Goal: Complete application form: Complete application form

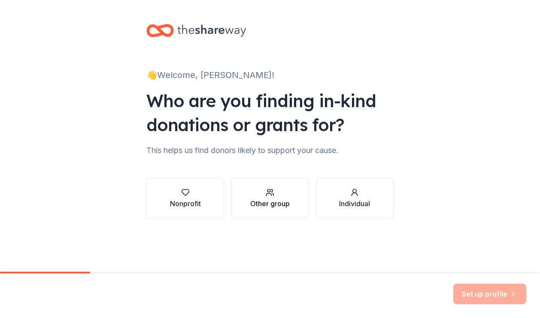
click at [262, 195] on div "button" at bounding box center [269, 192] width 39 height 9
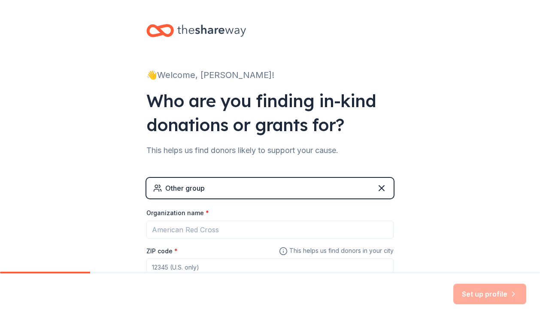
scroll to position [62, 0]
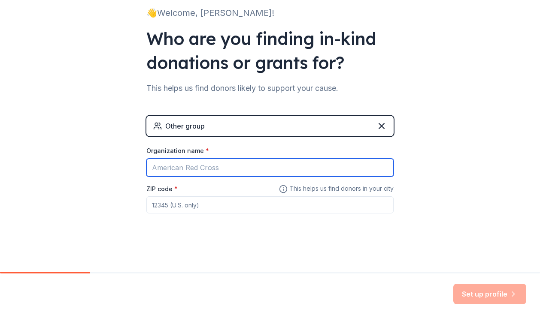
click at [173, 171] on input "Organization name *" at bounding box center [269, 168] width 247 height 18
type input "Alzheimer's Association"
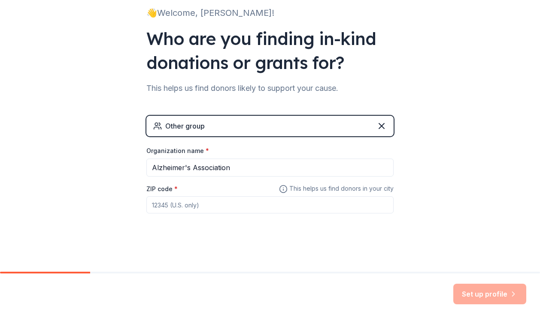
click at [172, 205] on input "ZIP code *" at bounding box center [269, 204] width 247 height 17
type input "11590"
click at [479, 295] on button "Set up profile" at bounding box center [489, 294] width 73 height 21
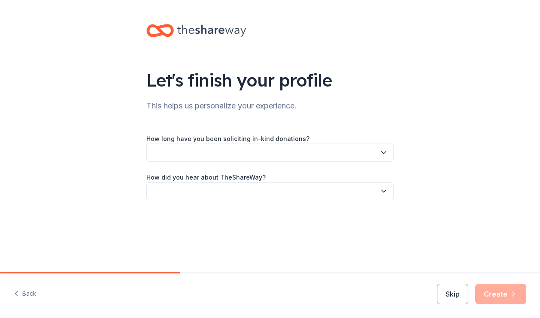
click at [382, 152] on icon "button" at bounding box center [383, 152] width 9 height 9
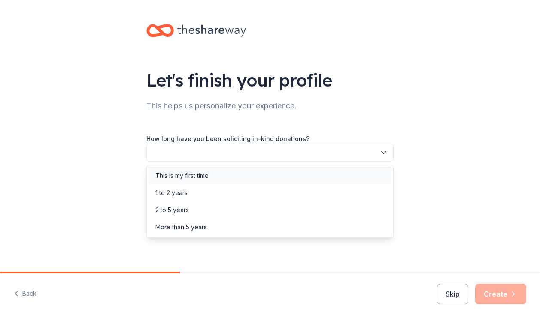
click at [171, 178] on div "This is my first time!" at bounding box center [182, 176] width 54 height 10
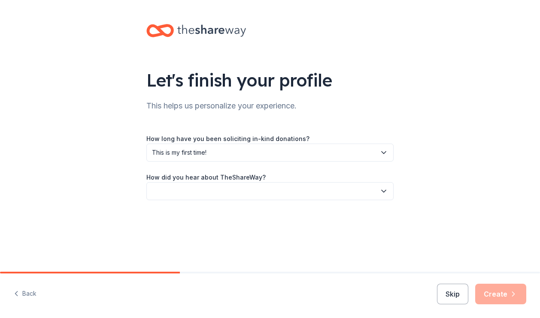
click at [382, 190] on icon "button" at bounding box center [383, 191] width 9 height 9
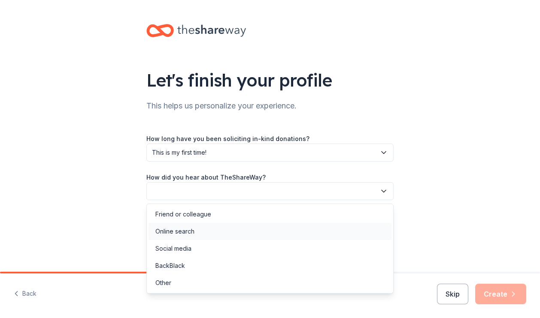
click at [193, 229] on div "Online search" at bounding box center [174, 231] width 39 height 10
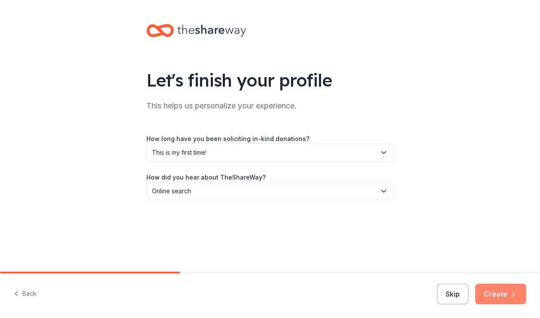
click at [496, 292] on button "Create" at bounding box center [500, 294] width 51 height 21
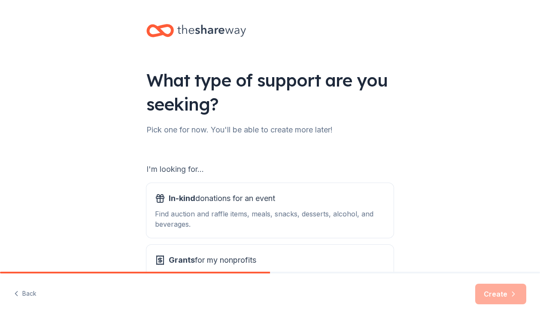
scroll to position [43, 0]
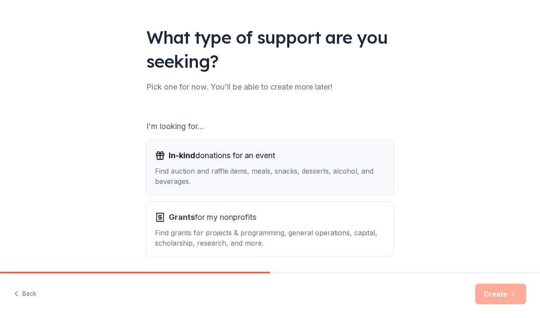
click at [252, 162] on span "In-kind donations for an event" at bounding box center [222, 156] width 106 height 14
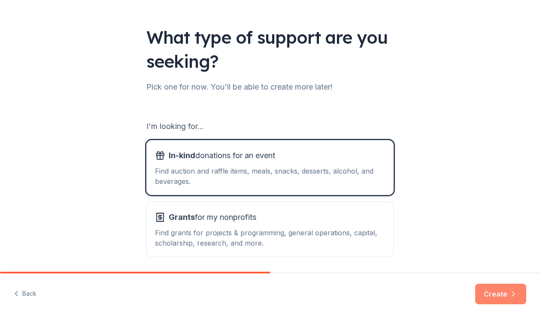
click at [496, 299] on button "Create" at bounding box center [500, 294] width 51 height 21
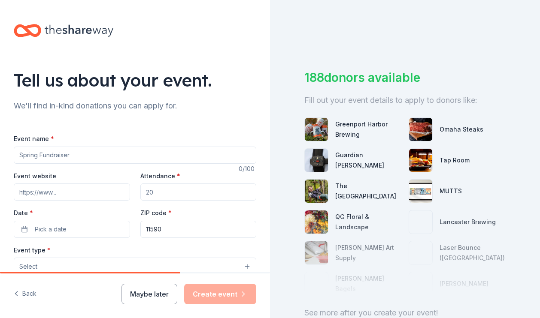
click at [84, 156] on input "Event name *" at bounding box center [135, 155] width 242 height 17
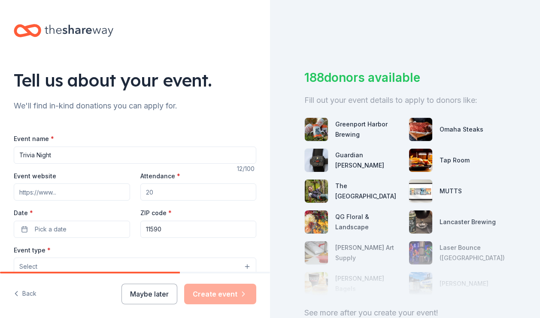
type input "Trivia Night"
click at [73, 193] on input "Event website" at bounding box center [72, 192] width 116 height 17
click at [76, 197] on input "Event website" at bounding box center [72, 192] width 116 height 17
click at [59, 194] on input "Event website" at bounding box center [72, 192] width 116 height 17
type input "[URL][DOMAIN_NAME][DOMAIN_NAME]"
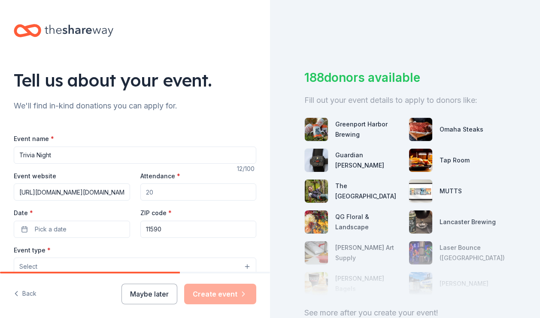
click at [156, 193] on input "Attendance *" at bounding box center [198, 192] width 116 height 17
type input "40"
click at [26, 231] on button "Pick a date" at bounding box center [72, 229] width 116 height 17
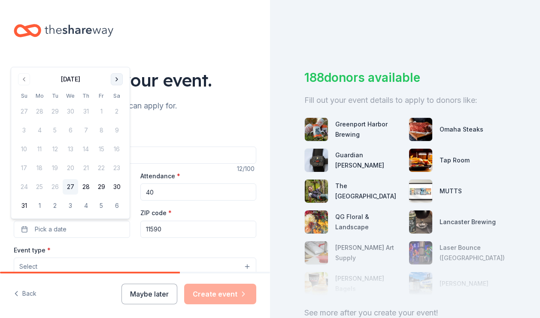
click at [121, 79] on button "Go to next month" at bounding box center [117, 79] width 12 height 12
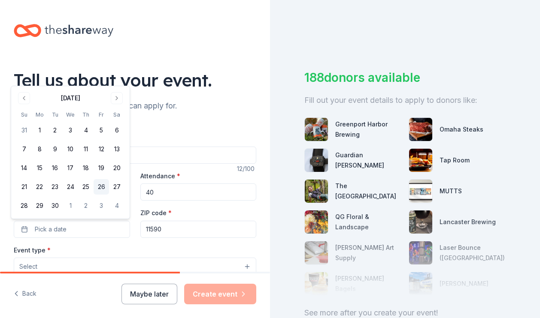
click at [99, 186] on button "26" at bounding box center [100, 186] width 15 height 15
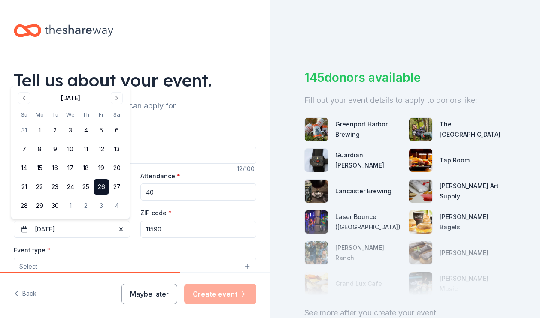
click at [171, 232] on input "11590" at bounding box center [198, 229] width 116 height 17
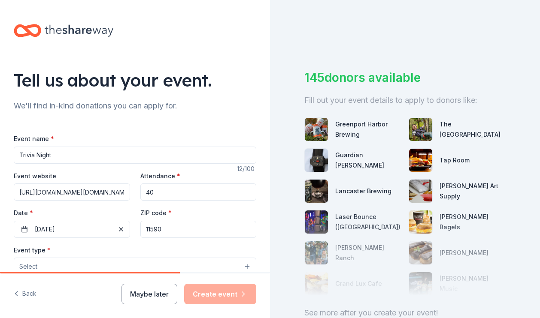
click at [254, 196] on div "Tell us about your event. We'll find in-kind donations you can apply for. Event…" at bounding box center [135, 285] width 270 height 571
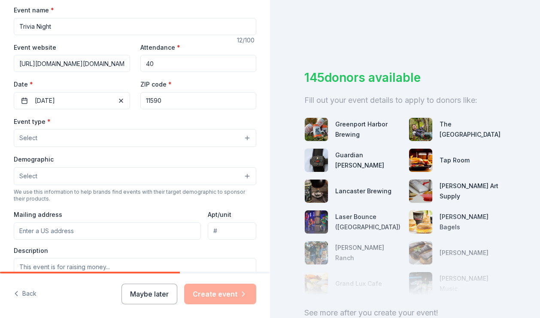
click at [51, 136] on button "Select" at bounding box center [135, 138] width 242 height 18
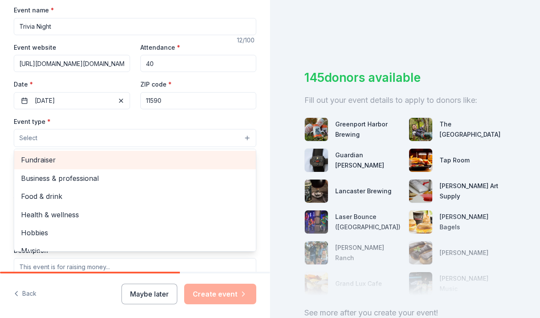
click at [50, 157] on span "Fundraiser" at bounding box center [135, 159] width 228 height 11
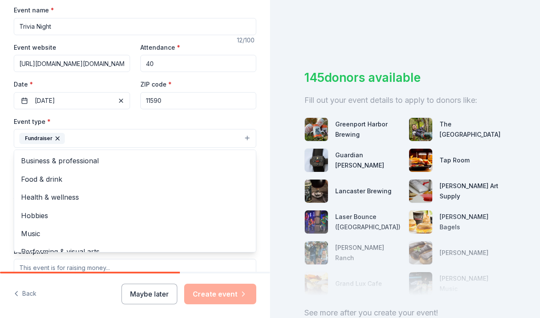
click at [263, 154] on div "Tell us about your event. We'll find in-kind donations you can apply for. Event…" at bounding box center [135, 157] width 270 height 572
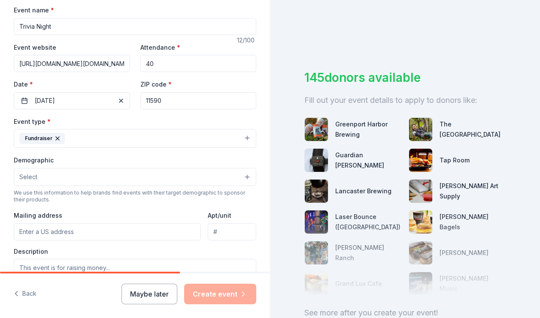
click at [52, 177] on button "Select" at bounding box center [135, 177] width 242 height 18
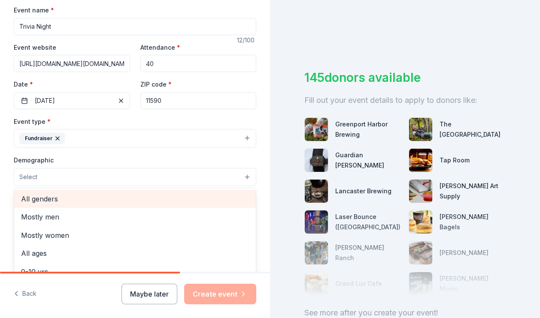
click at [52, 199] on span "All genders" at bounding box center [135, 198] width 228 height 11
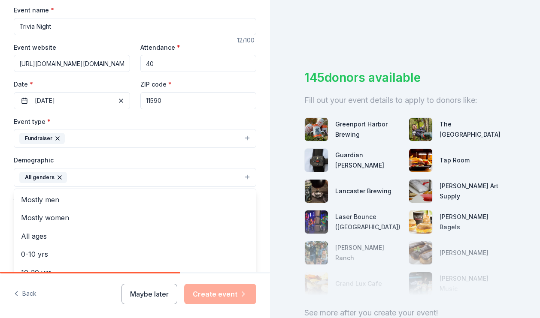
click at [257, 219] on div "Tell us about your event. We'll find in-kind donations you can apply for. Event…" at bounding box center [135, 157] width 270 height 573
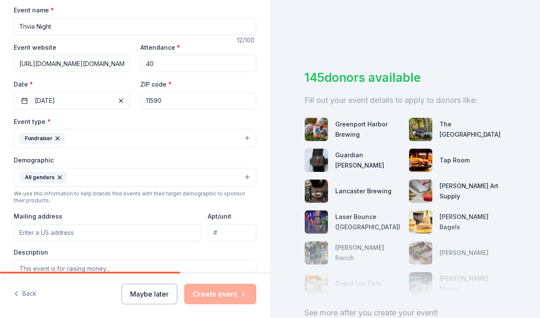
scroll to position [214, 0]
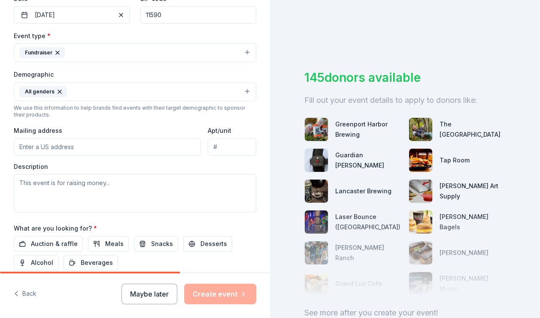
click at [57, 147] on input "Mailing address" at bounding box center [107, 147] width 187 height 17
type input "[STREET_ADDRESS][PERSON_NAME]"
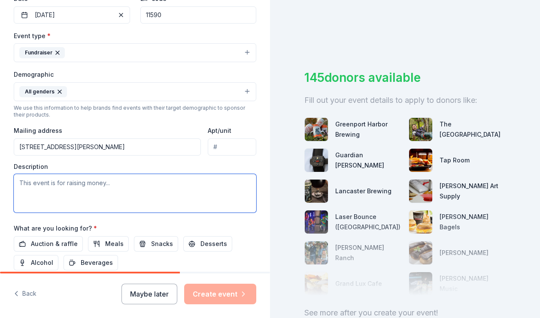
click at [74, 183] on textarea at bounding box center [135, 193] width 242 height 39
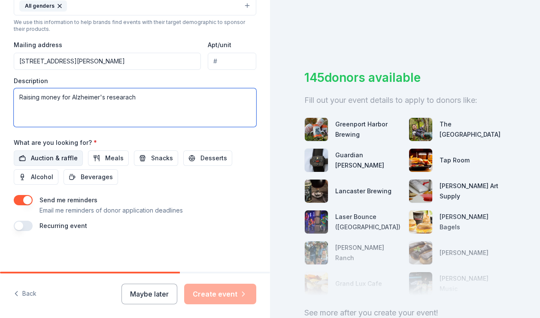
type textarea "Raising money for Alzheimer's researach"
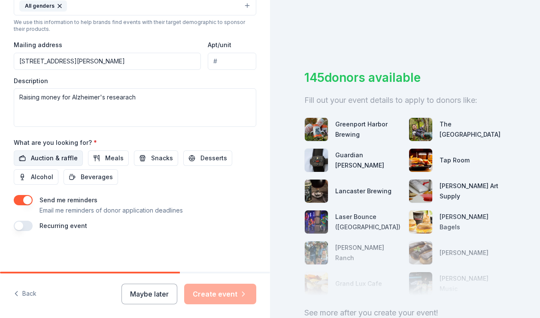
click at [49, 160] on span "Auction & raffle" at bounding box center [54, 158] width 47 height 10
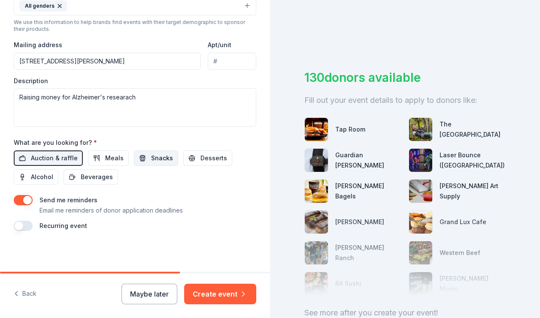
click at [157, 157] on span "Snacks" at bounding box center [162, 158] width 22 height 10
click at [202, 161] on span "Desserts" at bounding box center [213, 158] width 27 height 10
click at [158, 159] on span "Snacks" at bounding box center [162, 158] width 22 height 10
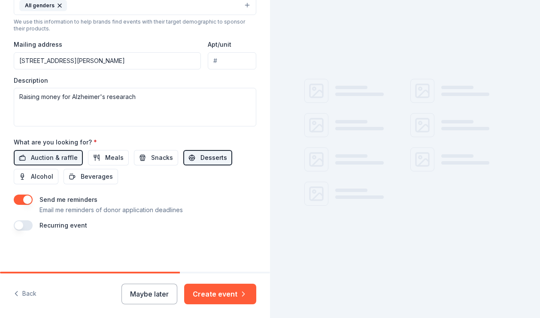
click at [196, 163] on button "Desserts" at bounding box center [207, 157] width 49 height 15
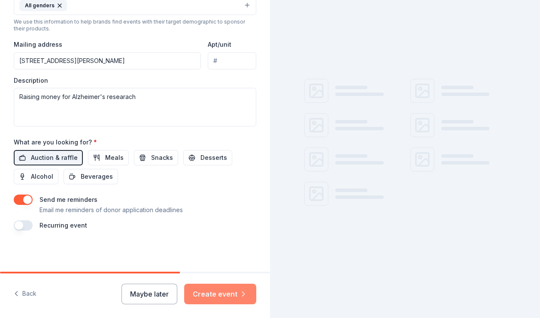
click at [214, 297] on button "Create event" at bounding box center [220, 294] width 72 height 21
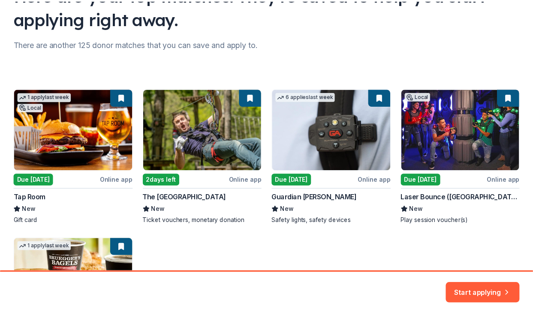
scroll to position [129, 0]
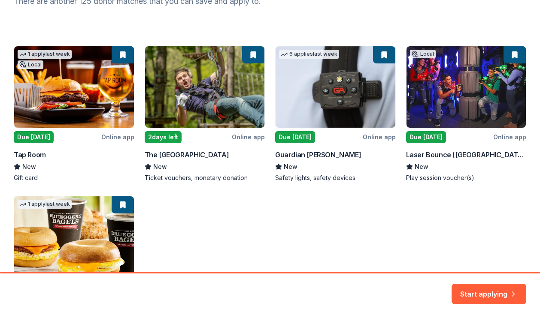
click at [165, 139] on div "1 apply last week Local Due [DATE] Online app Tap Room New Gift card 2 days lef…" at bounding box center [270, 189] width 512 height 286
click at [485, 291] on button "Start applying" at bounding box center [488, 289] width 75 height 21
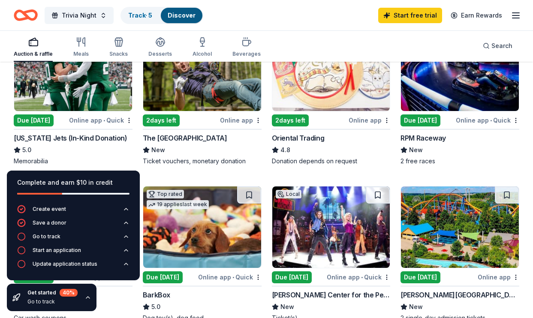
scroll to position [86, 0]
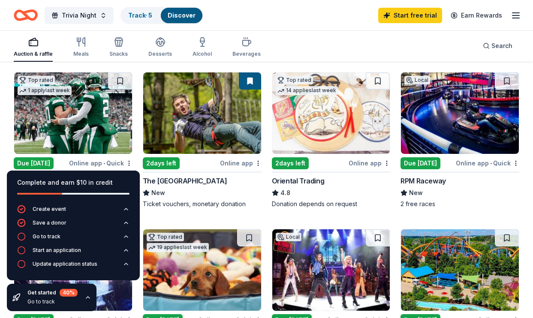
click at [237, 163] on div "Online app" at bounding box center [241, 163] width 42 height 11
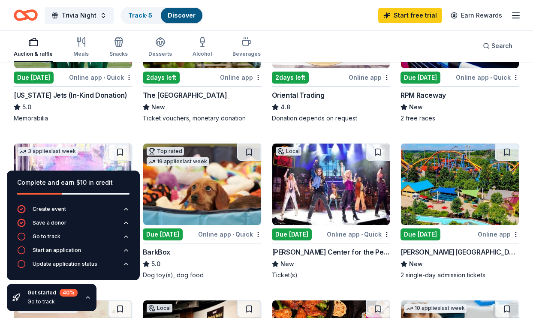
scroll to position [214, 0]
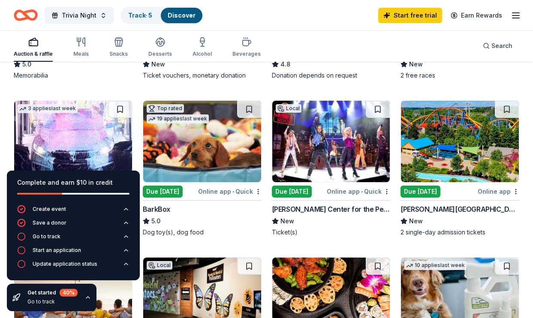
click at [345, 192] on div "Online app • Quick" at bounding box center [358, 191] width 63 height 11
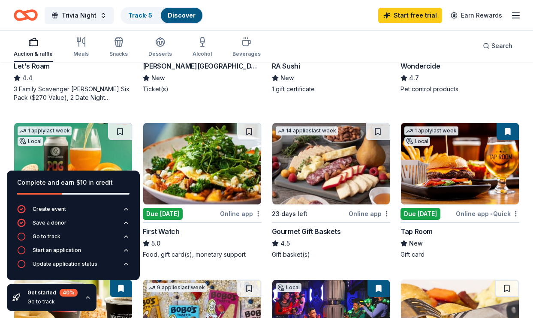
scroll to position [558, 0]
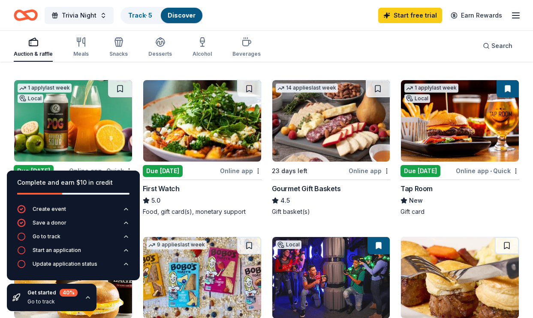
click at [87, 298] on icon "button" at bounding box center [87, 297] width 7 height 7
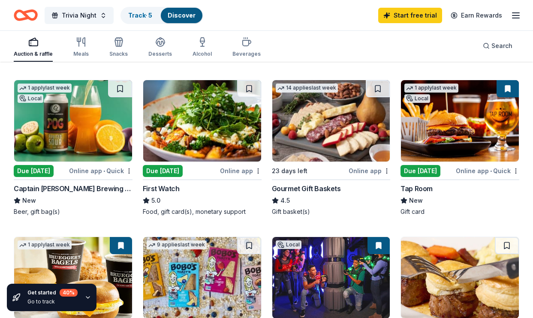
scroll to position [643, 0]
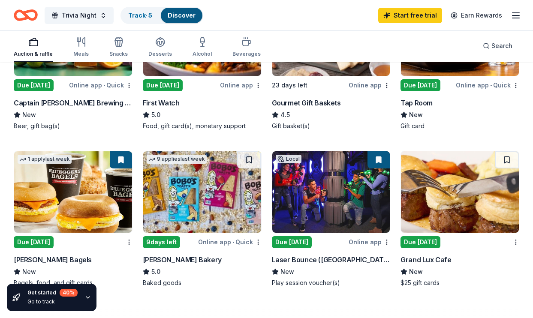
click at [417, 241] on div "Due [DATE]" at bounding box center [421, 242] width 40 height 12
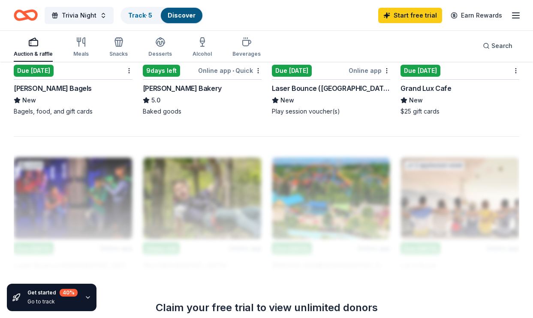
scroll to position [943, 0]
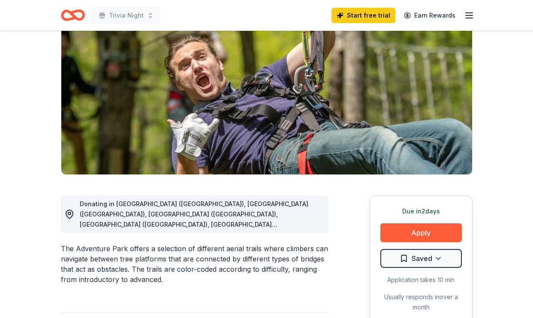
scroll to position [172, 0]
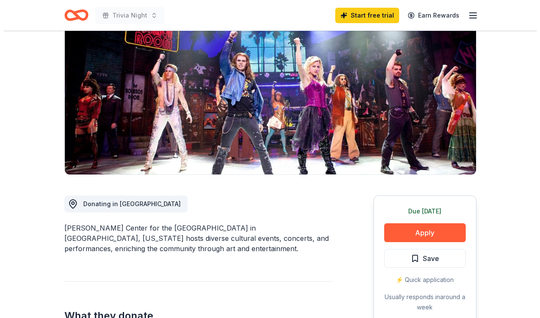
scroll to position [129, 0]
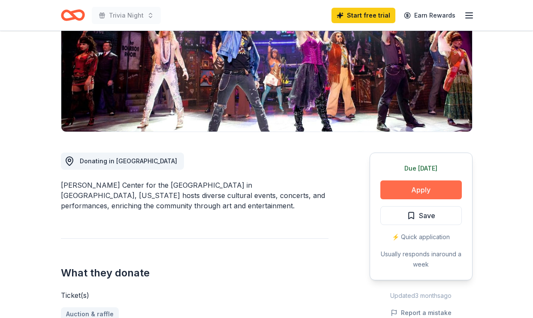
click at [428, 191] on button "Apply" at bounding box center [420, 190] width 81 height 19
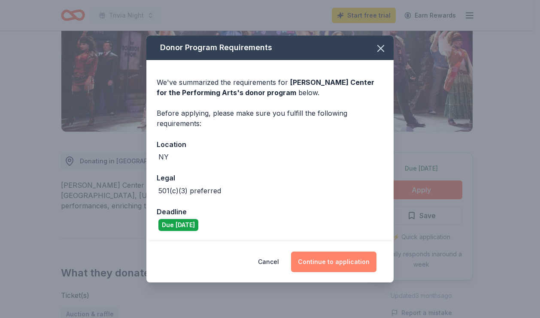
click at [340, 259] on button "Continue to application" at bounding box center [333, 262] width 85 height 21
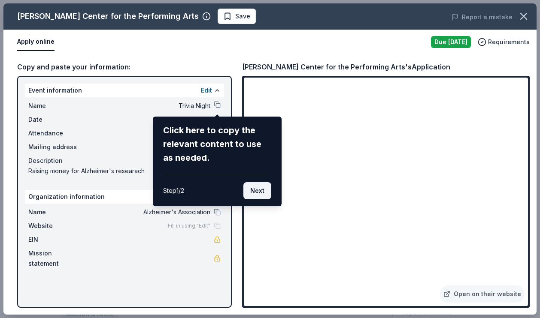
click at [258, 189] on button "Next" at bounding box center [257, 190] width 28 height 17
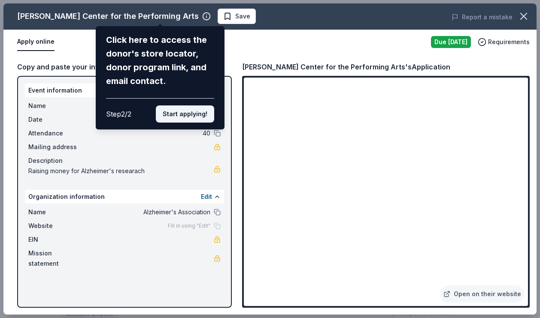
click at [174, 114] on button "Start applying!" at bounding box center [185, 113] width 58 height 17
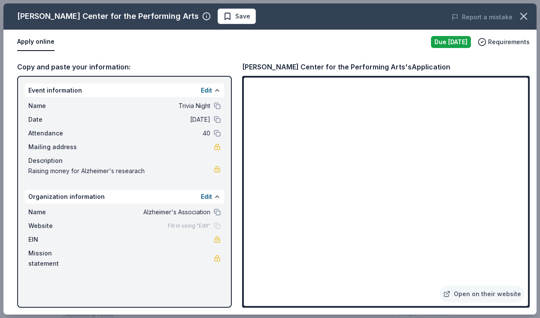
click at [47, 43] on button "Apply online" at bounding box center [35, 42] width 37 height 18
click at [45, 41] on button "Apply online" at bounding box center [35, 42] width 37 height 18
click at [45, 43] on button "Apply online" at bounding box center [35, 42] width 37 height 18
click at [503, 42] on span "Requirements" at bounding box center [509, 42] width 42 height 10
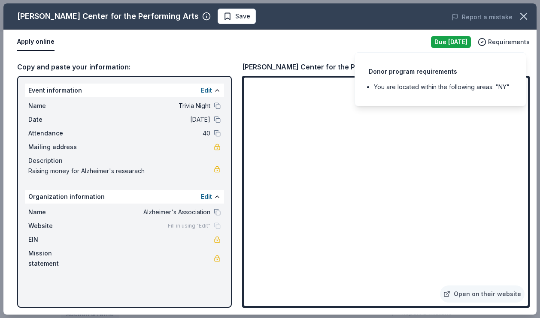
click at [386, 41] on div "Apply online" at bounding box center [220, 42] width 407 height 18
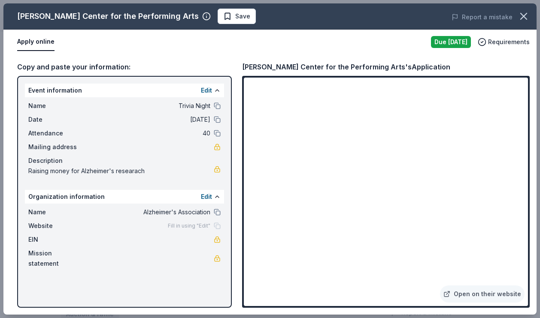
drag, startPoint x: 374, startPoint y: 0, endPoint x: 447, endPoint y: 67, distance: 98.9
click at [447, 67] on div "Tilles Center for the Performing Arts's Application" at bounding box center [385, 66] width 287 height 11
click at [477, 296] on link "Open on their website" at bounding box center [482, 294] width 84 height 17
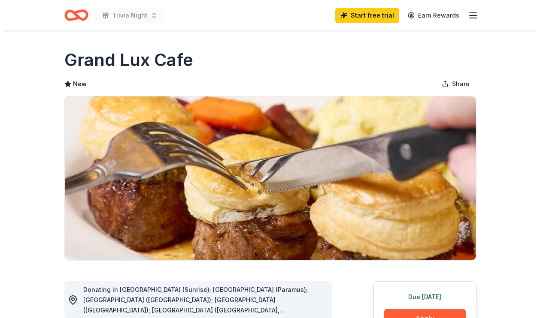
scroll to position [129, 0]
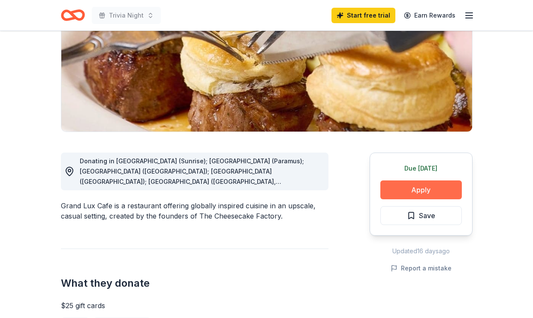
click at [422, 190] on button "Apply" at bounding box center [420, 190] width 81 height 19
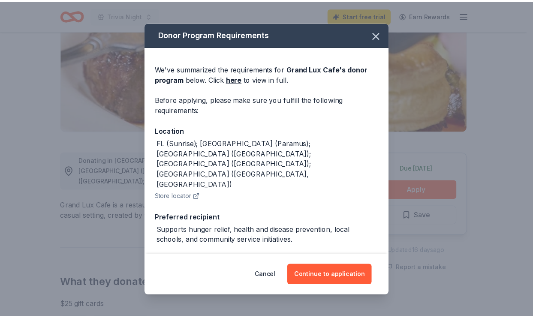
scroll to position [86, 0]
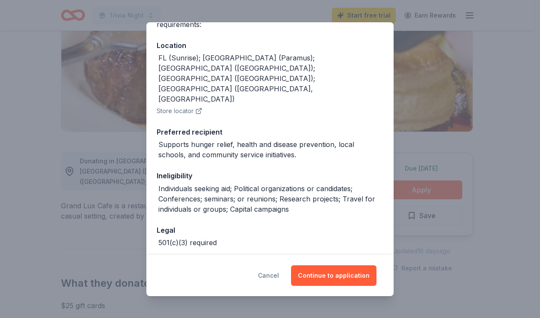
drag, startPoint x: 268, startPoint y: 276, endPoint x: 268, endPoint y: 268, distance: 8.2
click at [268, 276] on button "Cancel" at bounding box center [268, 275] width 21 height 21
